Goal: Information Seeking & Learning: Learn about a topic

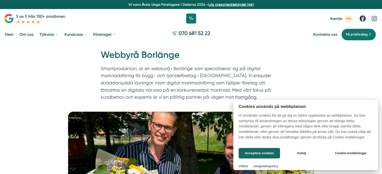
click at [35, 33] on div at bounding box center [191, 87] width 382 height 174
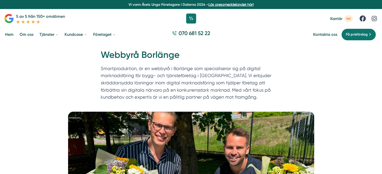
click at [26, 35] on link "Om oss" at bounding box center [27, 34] width 16 height 13
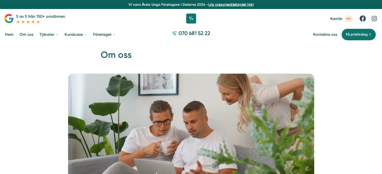
click at [10, 35] on link "Hem" at bounding box center [9, 34] width 11 height 13
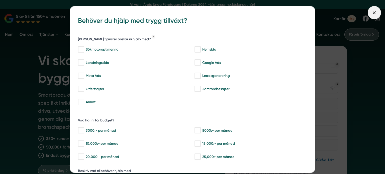
click at [377, 14] on icon at bounding box center [375, 13] width 6 height 6
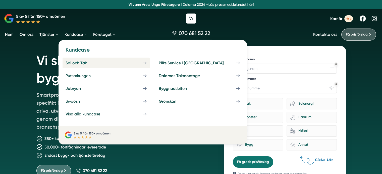
click at [75, 63] on div "Sol och Tak" at bounding box center [81, 63] width 33 height 5
